Goal: Task Accomplishment & Management: Manage account settings

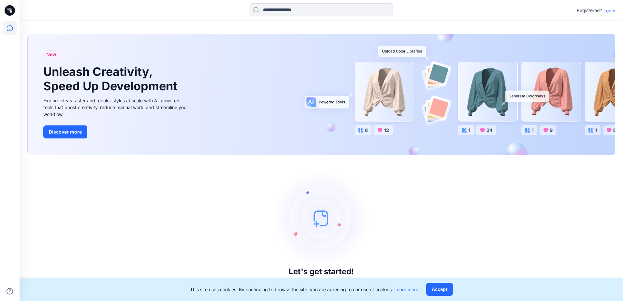
click at [608, 9] on p "Login" at bounding box center [609, 10] width 12 height 7
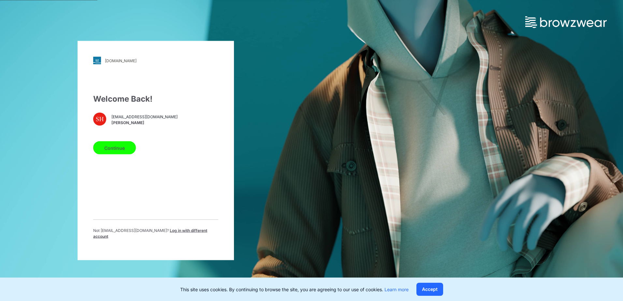
click at [116, 154] on button "Continue" at bounding box center [114, 147] width 43 height 13
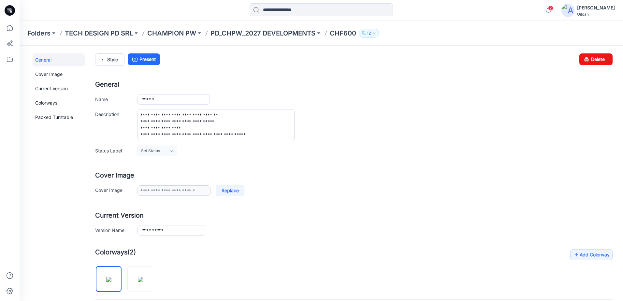
scroll to position [72, 0]
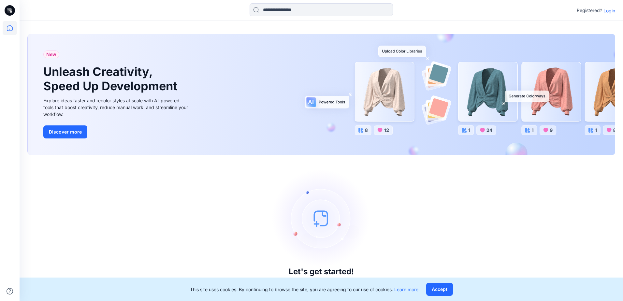
click at [611, 9] on p "Login" at bounding box center [609, 10] width 12 height 7
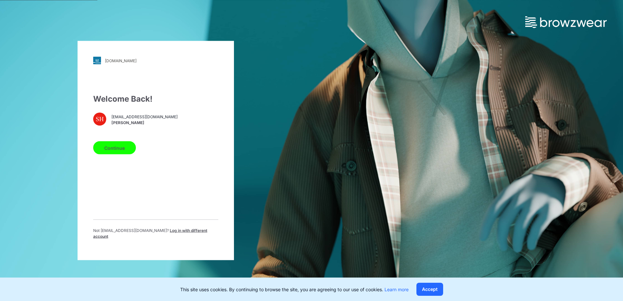
click at [123, 151] on button "Continue" at bounding box center [114, 147] width 43 height 13
click at [122, 150] on button "Continue" at bounding box center [114, 147] width 43 height 13
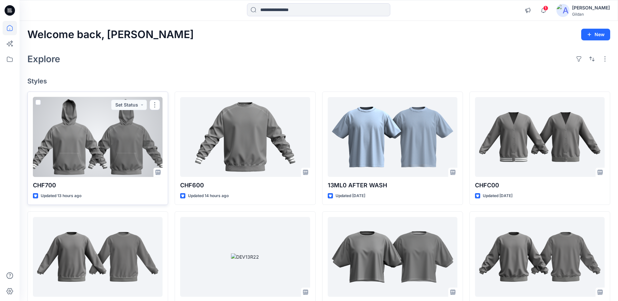
click at [120, 148] on div at bounding box center [98, 137] width 130 height 80
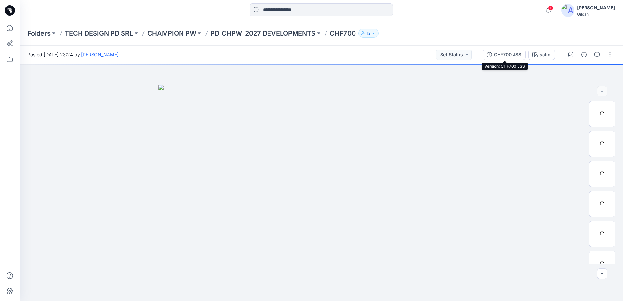
click at [515, 52] on div "CHF700 JSS" at bounding box center [507, 54] width 27 height 7
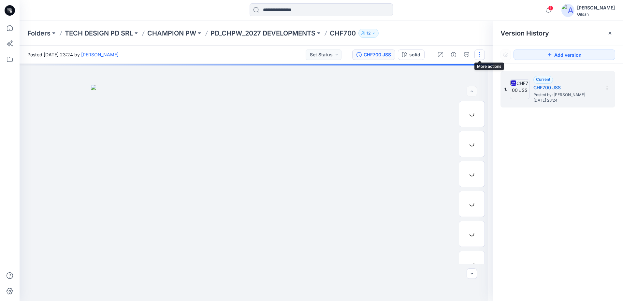
click at [480, 53] on button "button" at bounding box center [479, 55] width 10 height 10
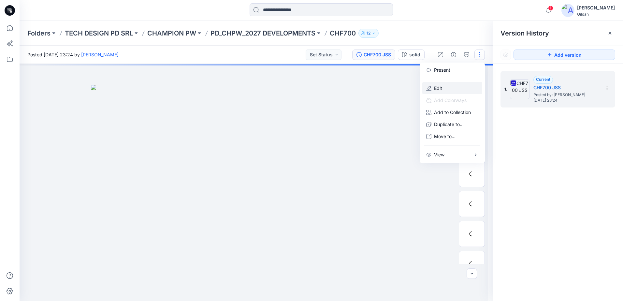
click at [439, 90] on p "Edit" at bounding box center [438, 88] width 8 height 7
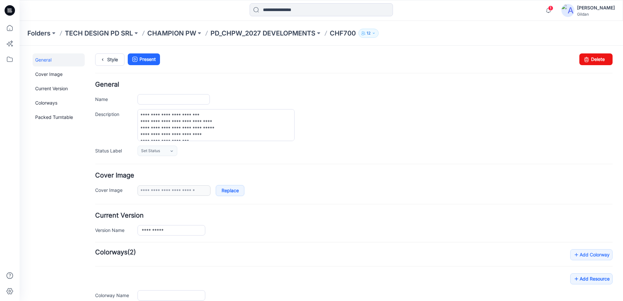
type input "******"
type input "*****"
type input "**********"
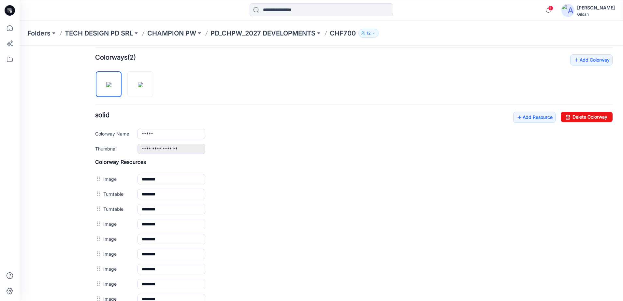
scroll to position [197, 0]
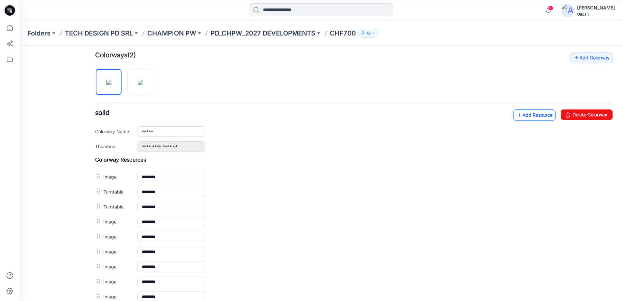
click at [523, 115] on link "Add Resource" at bounding box center [534, 114] width 42 height 11
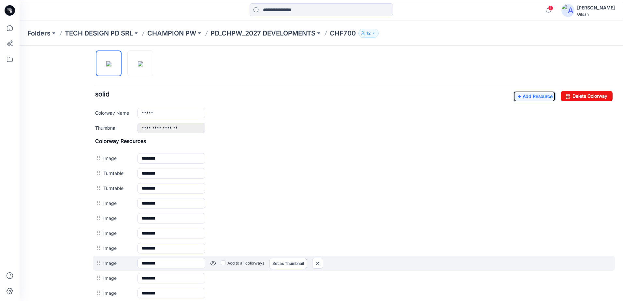
scroll to position [190, 0]
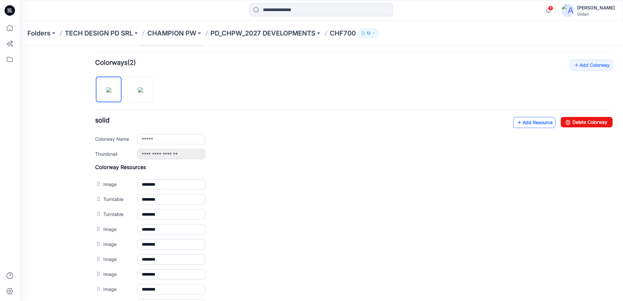
click at [522, 124] on link "Add Resource" at bounding box center [534, 122] width 42 height 11
click at [539, 126] on link "Add Resource" at bounding box center [534, 122] width 42 height 11
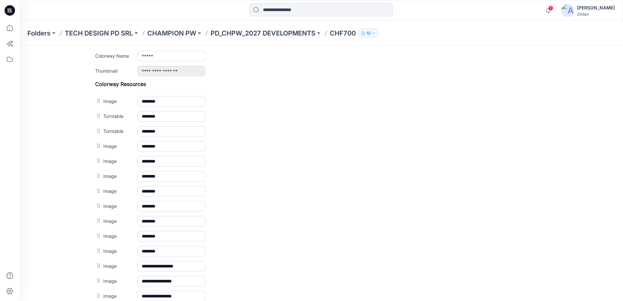
scroll to position [222, 0]
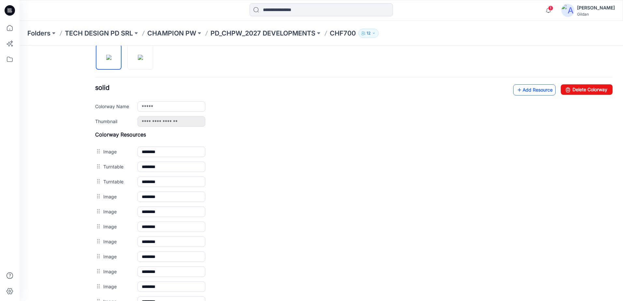
click at [529, 89] on link "Add Resource" at bounding box center [534, 89] width 42 height 11
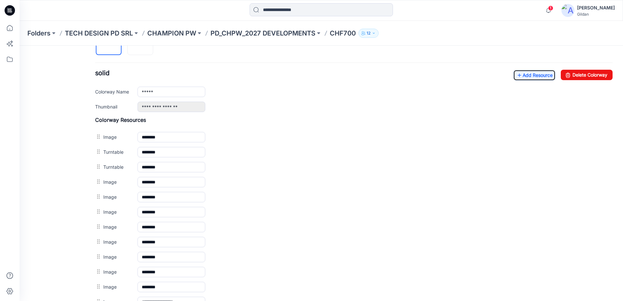
scroll to position [234, 0]
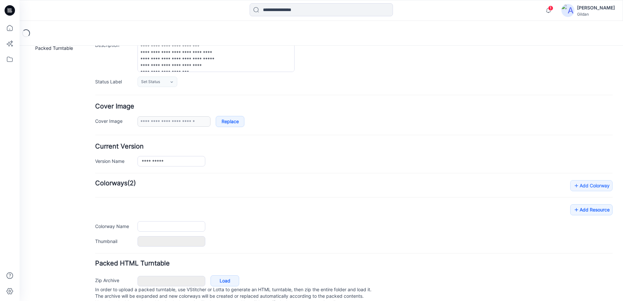
scroll to position [89, 0]
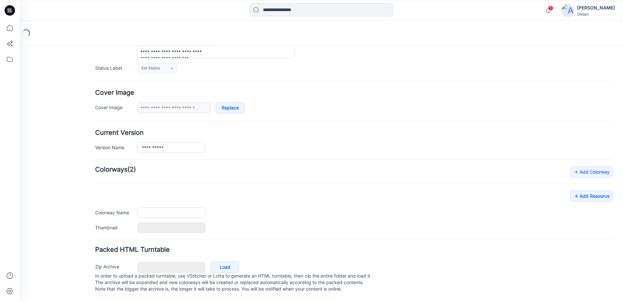
type input "******"
type input "*****"
type input "**********"
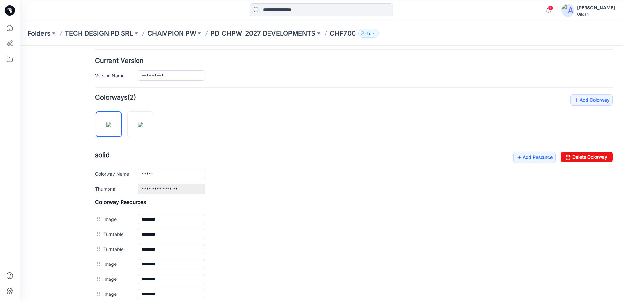
scroll to position [154, 0]
click at [526, 156] on link "Add Resource" at bounding box center [534, 157] width 42 height 11
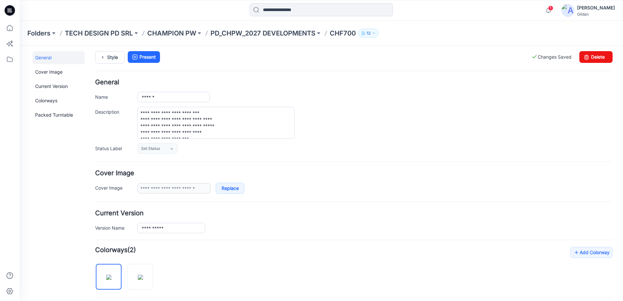
scroll to position [0, 0]
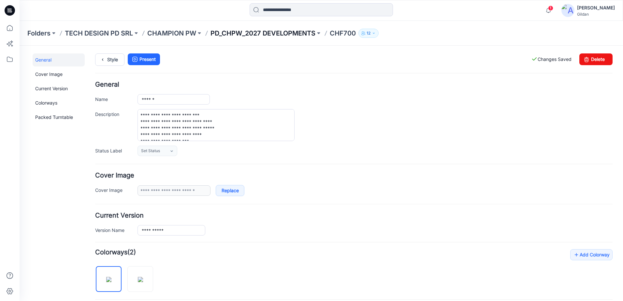
click at [296, 33] on p "PD_CHPW_2027 DEVELOPMENTS" at bounding box center [262, 33] width 105 height 9
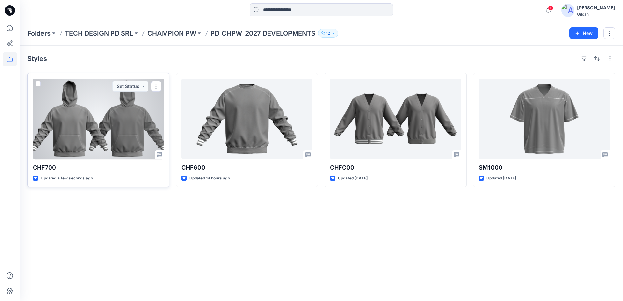
click at [112, 130] on div at bounding box center [98, 118] width 131 height 81
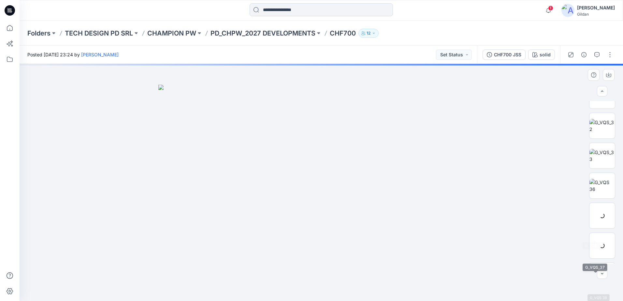
scroll to position [20, 0]
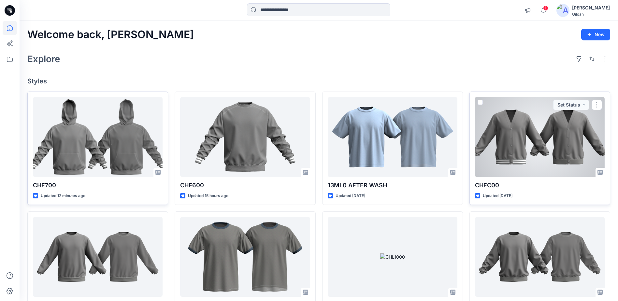
click at [524, 148] on div at bounding box center [540, 137] width 130 height 80
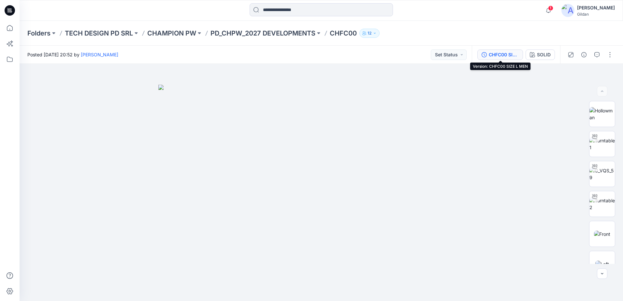
click at [508, 55] on div "CHFC00 SIZE L MEN" at bounding box center [503, 54] width 30 height 7
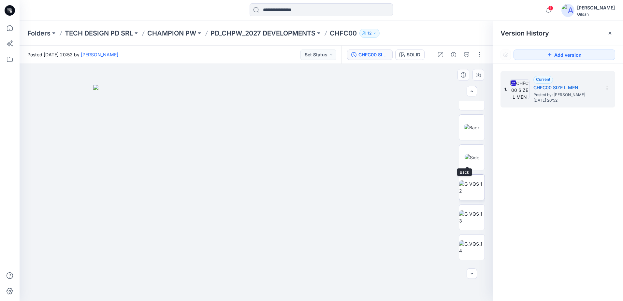
scroll to position [193, 0]
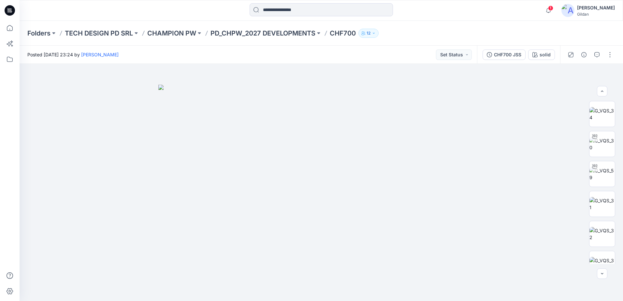
scroll to position [20, 0]
